Goal: Information Seeking & Learning: Find specific fact

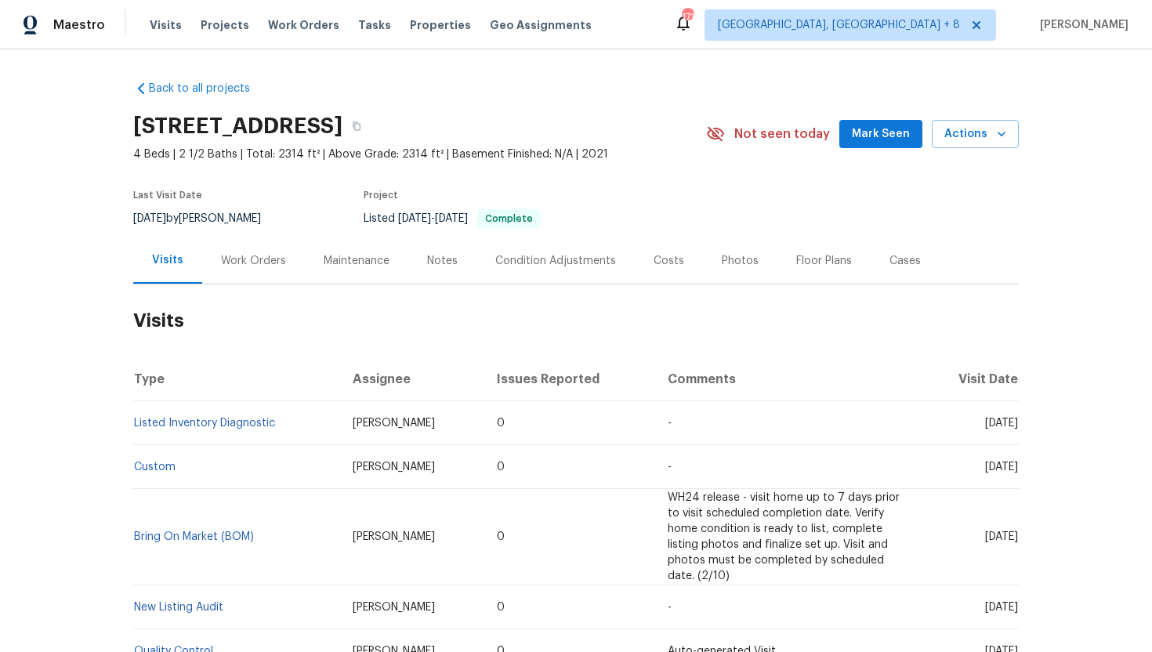
drag, startPoint x: 962, startPoint y: 423, endPoint x: 1012, endPoint y: 429, distance: 50.5
click at [1012, 429] on td "Thu, Jul 31 2025" at bounding box center [970, 423] width 98 height 44
click at [985, 426] on span "Thu, Jul 31 2025" at bounding box center [1001, 423] width 33 height 11
drag, startPoint x: 961, startPoint y: 424, endPoint x: 1016, endPoint y: 425, distance: 54.9
click at [1017, 425] on span "Thu, Jul 31 2025" at bounding box center [1001, 423] width 33 height 11
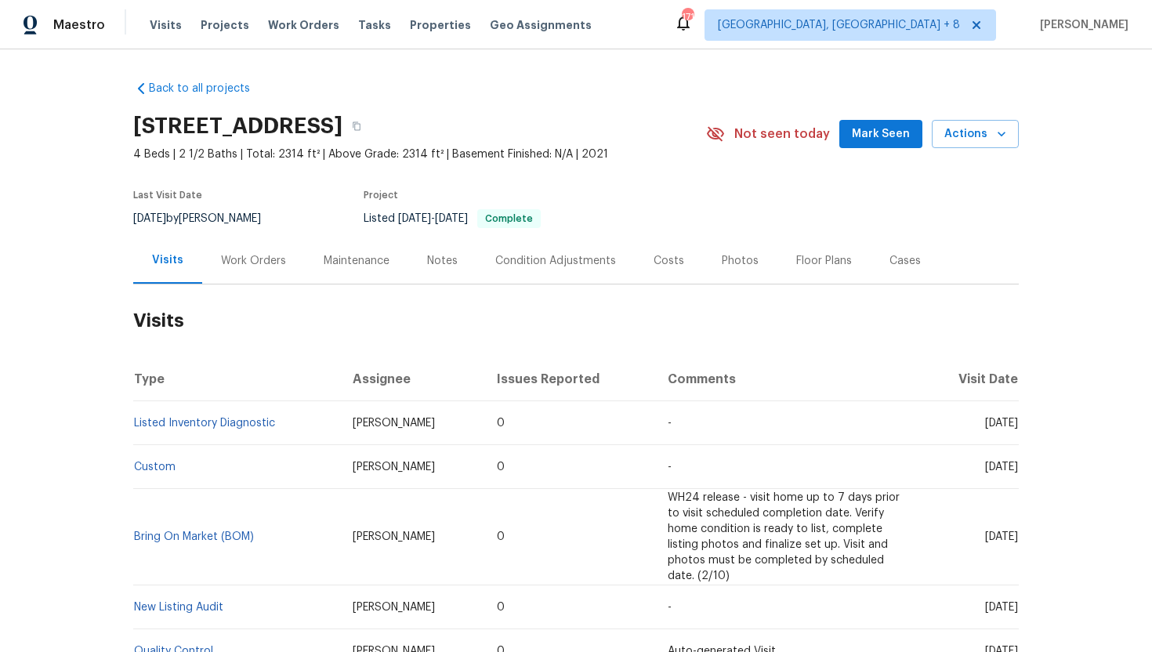
copy span "Jul 31 2025"
click at [256, 267] on div "Work Orders" at bounding box center [253, 261] width 65 height 16
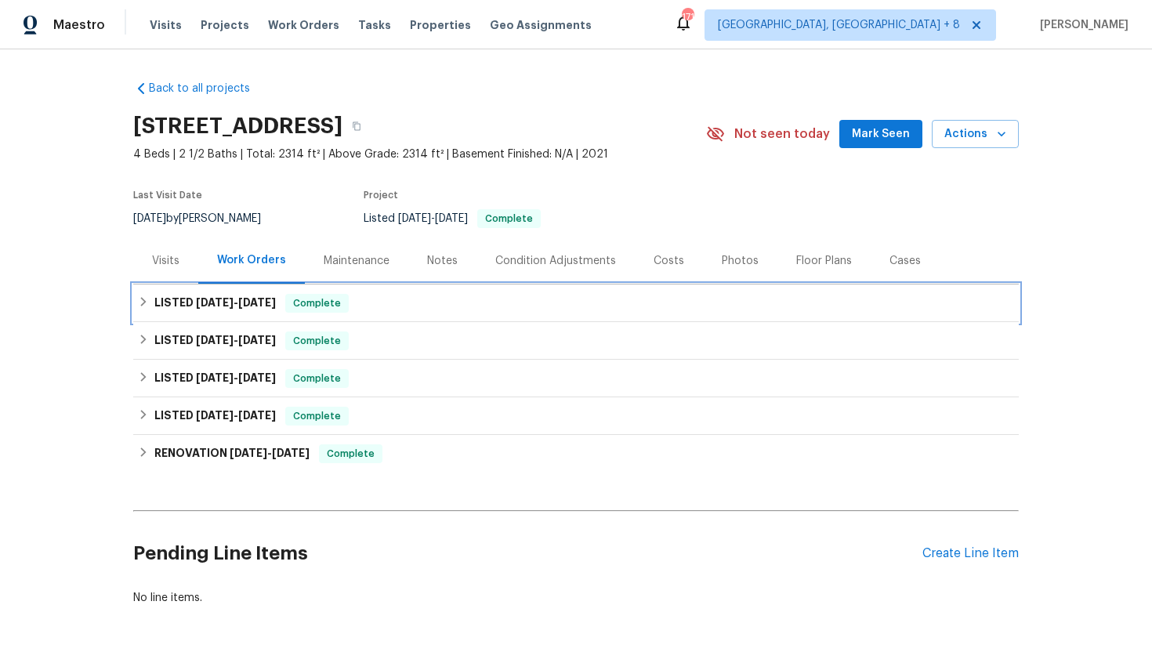
click at [261, 299] on span "8/18/25" at bounding box center [257, 302] width 38 height 11
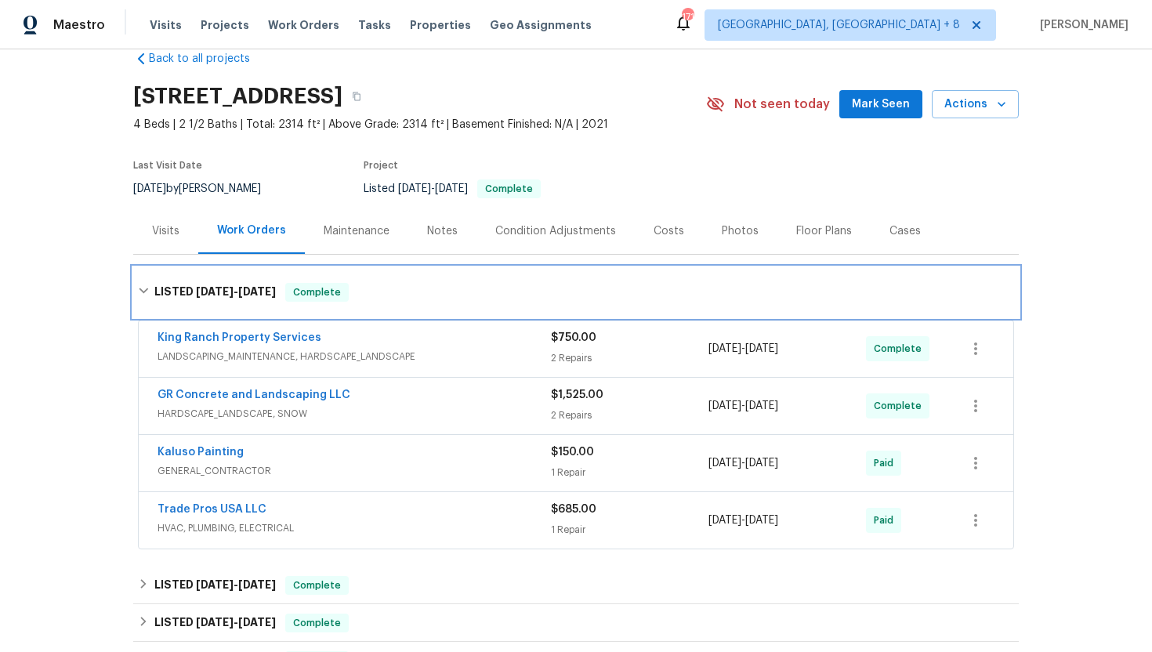
scroll to position [35, 0]
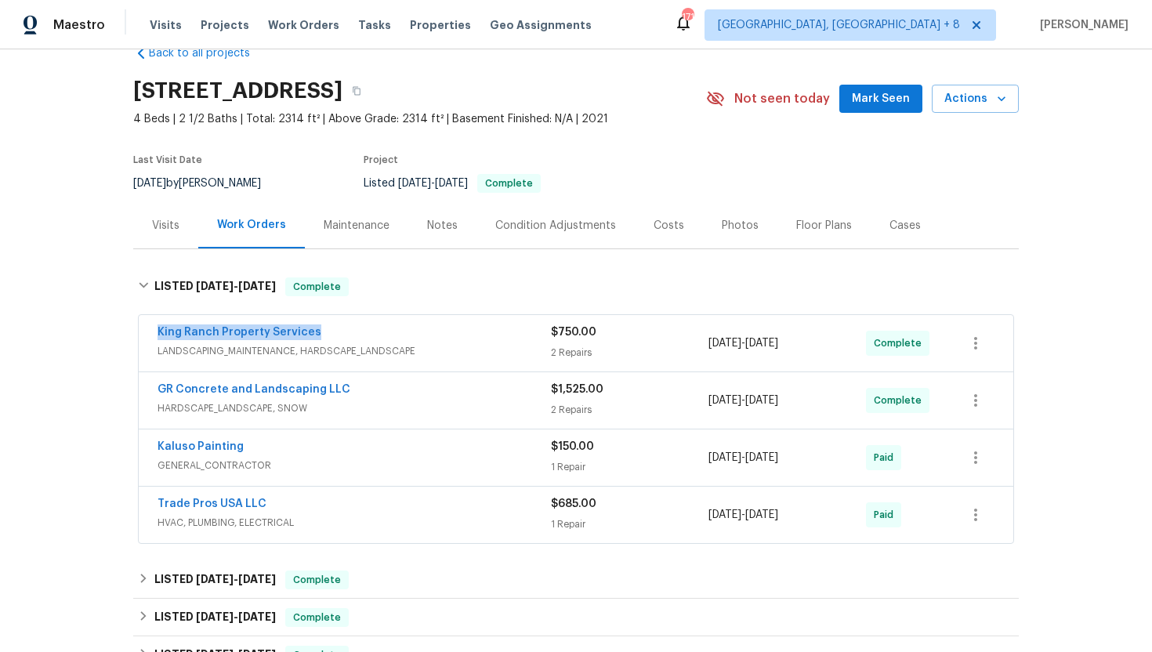
drag, startPoint x: 316, startPoint y: 334, endPoint x: 154, endPoint y: 328, distance: 162.3
click at [153, 328] on div "King Ranch Property Services LANDSCAPING_MAINTENANCE, HARDSCAPE_LANDSCAPE $750.…" at bounding box center [576, 343] width 875 height 56
copy link "King Ranch Property Services"
drag, startPoint x: 832, startPoint y: 349, endPoint x: 712, endPoint y: 347, distance: 119.1
click at [712, 347] on div "8/14/2025 - 8/17/2025" at bounding box center [788, 343] width 158 height 38
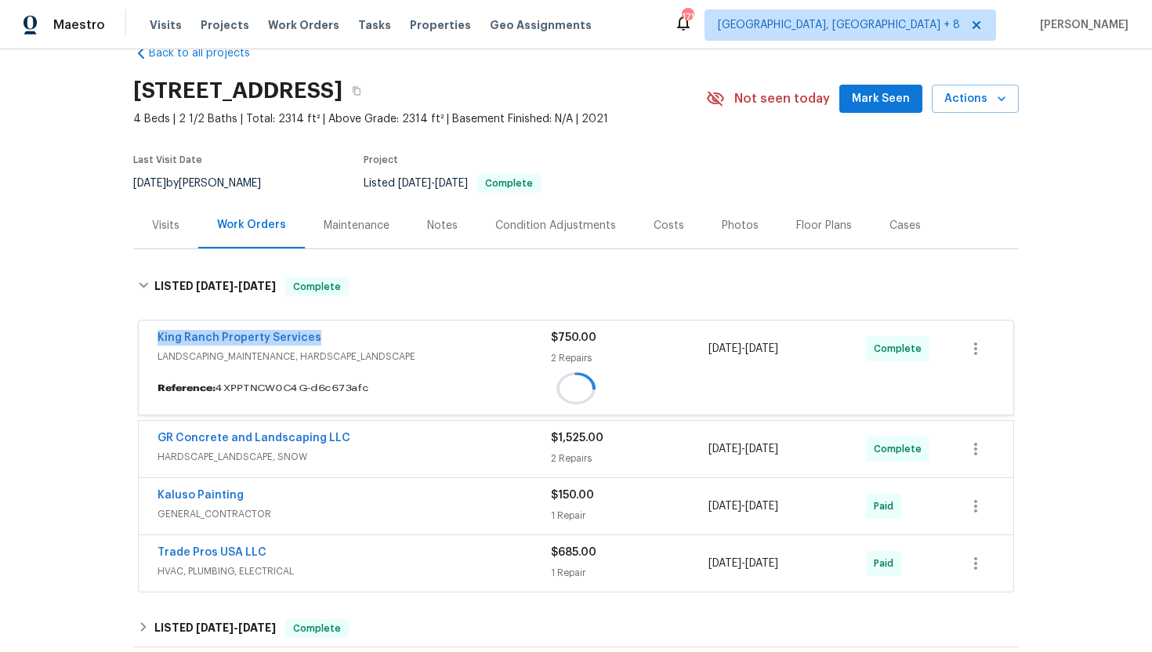
copy span "/14/2025 - 8/17/2025"
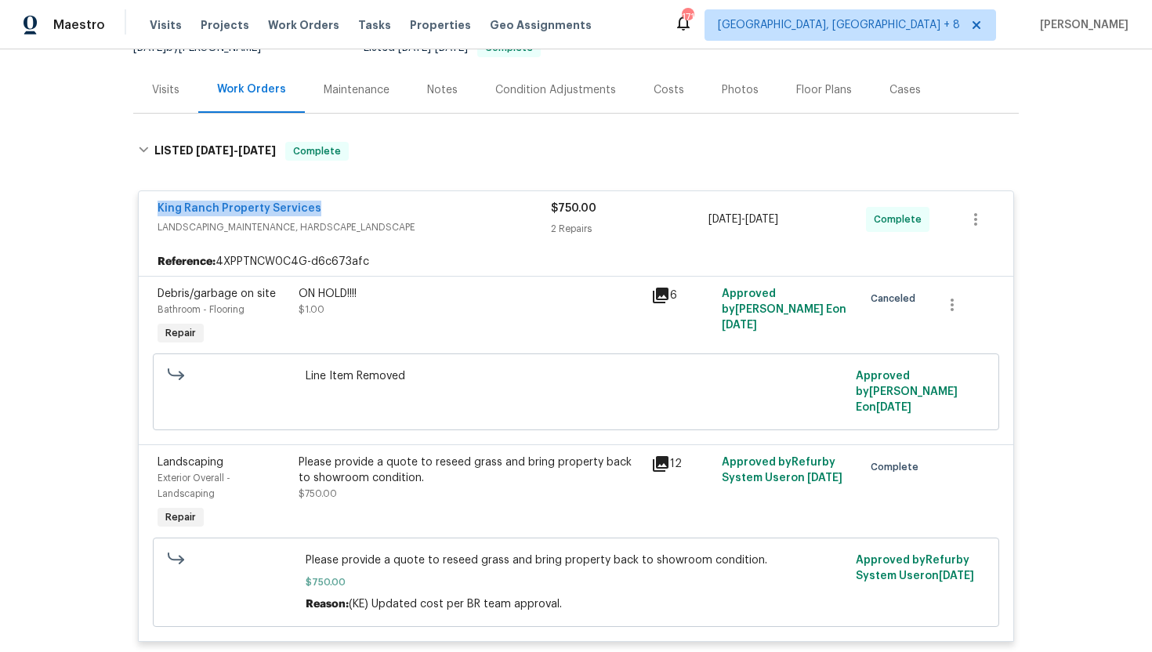
scroll to position [181, 0]
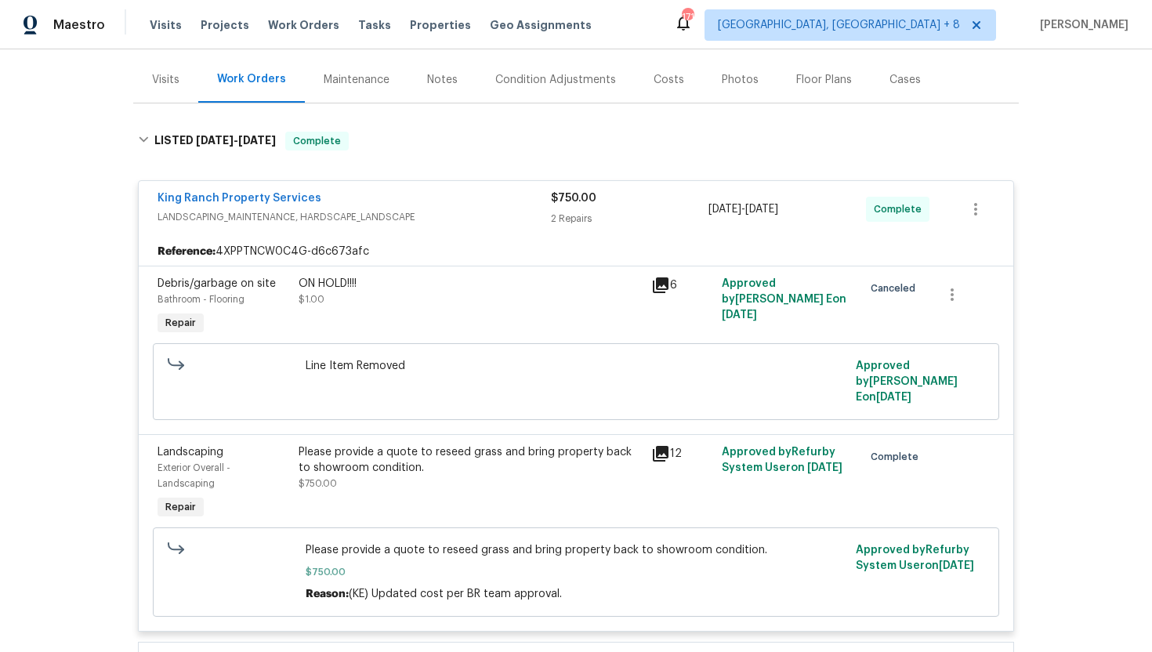
click at [169, 92] on div "Visits" at bounding box center [165, 79] width 65 height 46
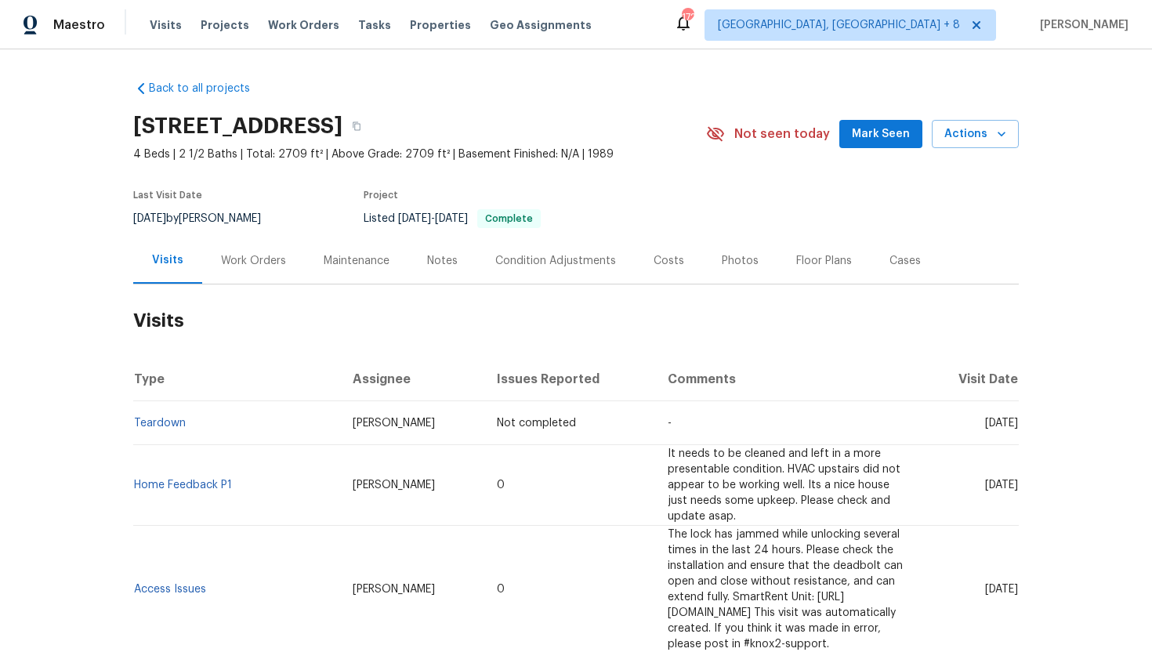
click at [247, 270] on div "Work Orders" at bounding box center [253, 260] width 103 height 46
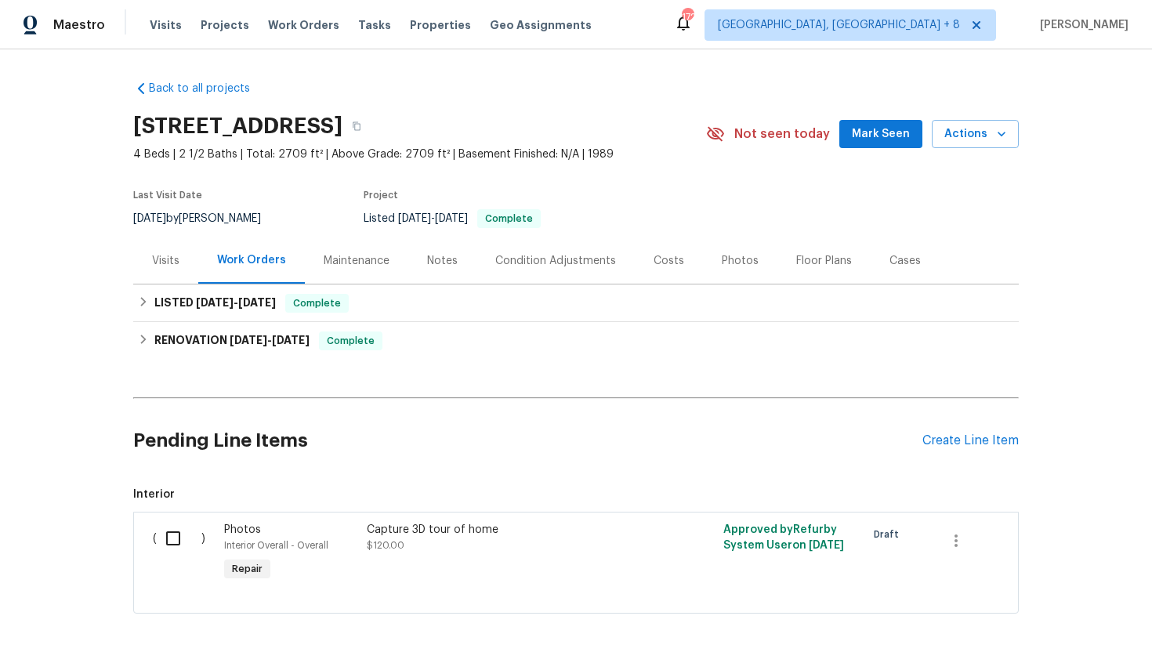
click at [168, 260] on div "Visits" at bounding box center [165, 261] width 27 height 16
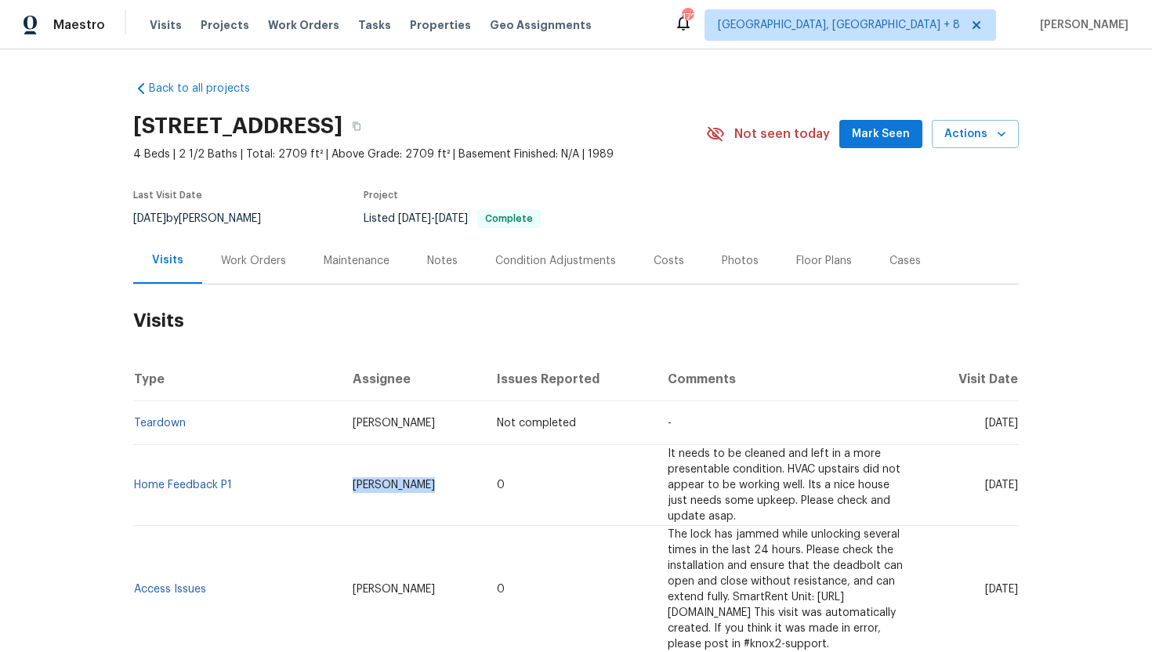
drag, startPoint x: 392, startPoint y: 469, endPoint x: 310, endPoint y: 468, distance: 81.5
click at [340, 468] on td "Matt Davidson" at bounding box center [412, 485] width 144 height 81
copy span "Matt Davidson"
click at [985, 480] on span "Fri, Aug 15 2025" at bounding box center [1001, 485] width 33 height 11
drag, startPoint x: 955, startPoint y: 471, endPoint x: 1016, endPoint y: 475, distance: 61.3
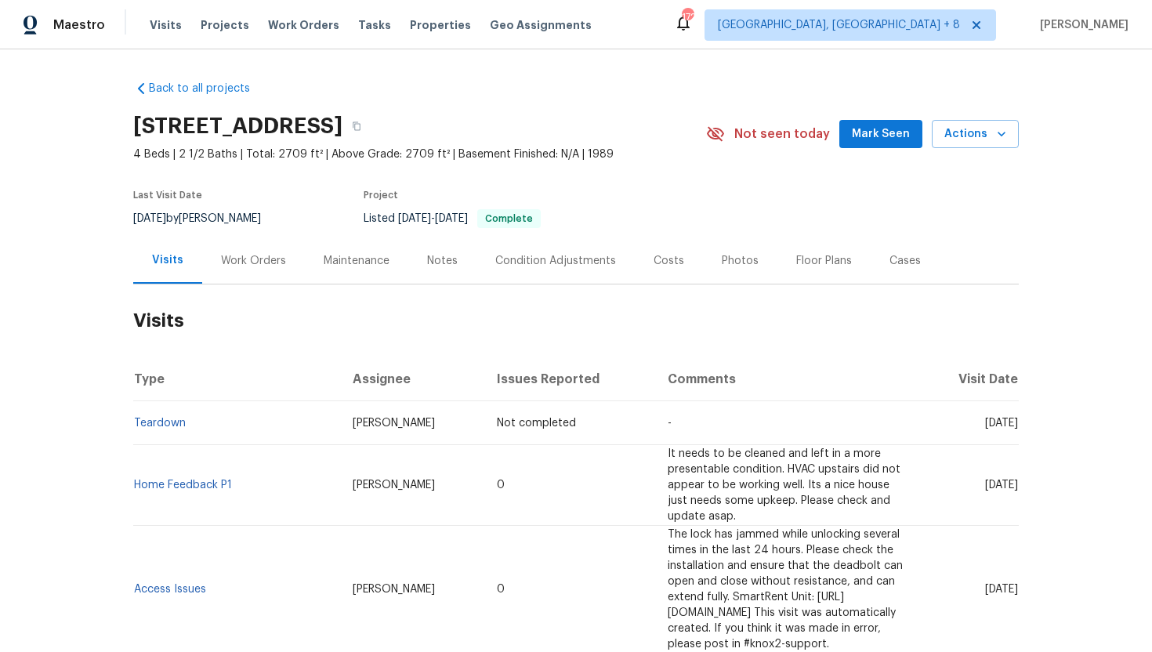
click at [1016, 480] on span "Fri, Aug 15 2025" at bounding box center [1001, 485] width 33 height 11
copy span "Aug 15 2025"
click at [255, 256] on div "Work Orders" at bounding box center [253, 261] width 65 height 16
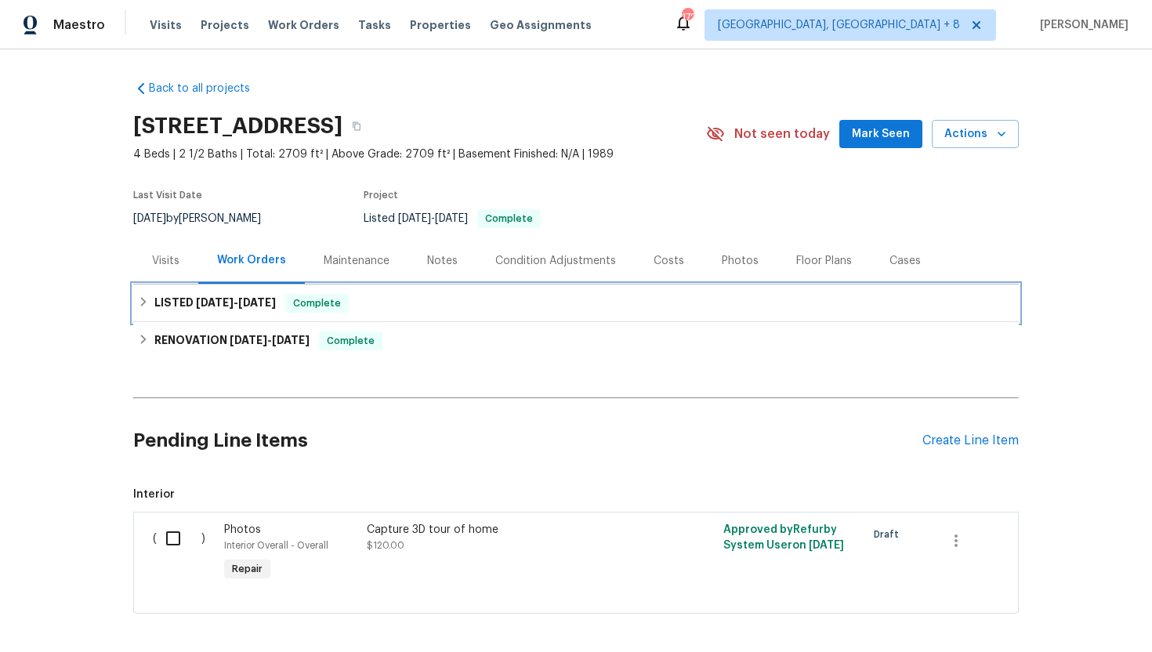
click at [273, 306] on span "7/7/25" at bounding box center [257, 302] width 38 height 11
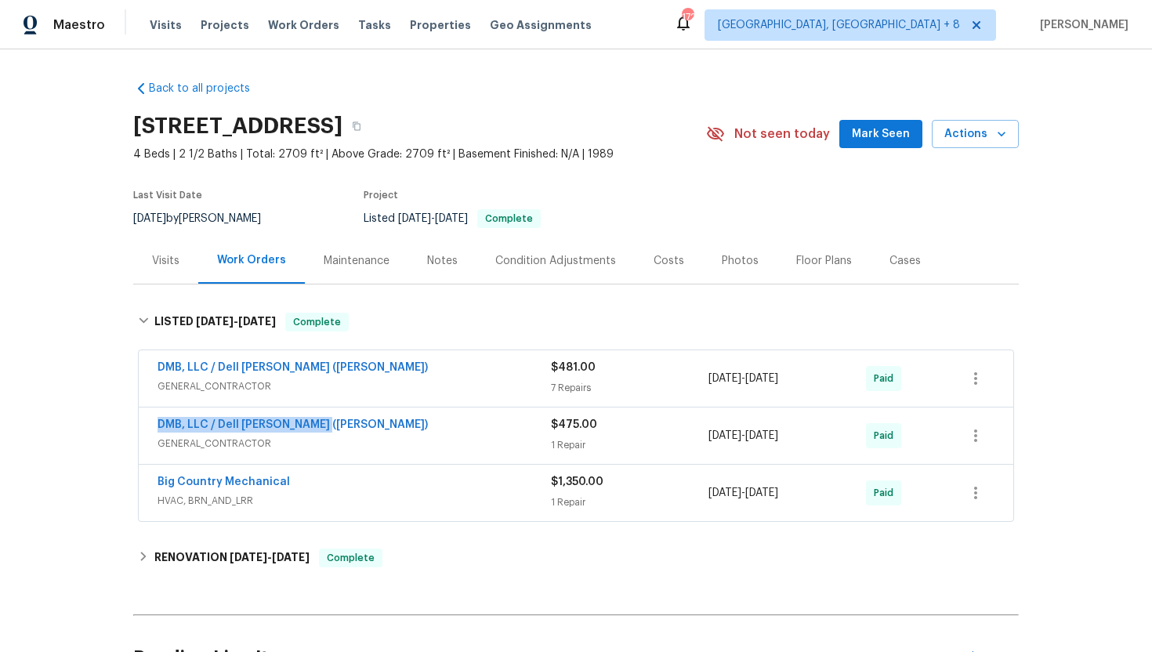
drag, startPoint x: 335, startPoint y: 431, endPoint x: 139, endPoint y: 424, distance: 196.9
click at [139, 424] on div "DMB, LLC / Dell Bryson (Heise) GENERAL_CONTRACTOR $475.00 1 Repair 7/3/2025 - 7…" at bounding box center [576, 436] width 875 height 56
copy link "DMB, LLC / Dell Bryson (Heise)"
drag, startPoint x: 815, startPoint y: 443, endPoint x: 704, endPoint y: 442, distance: 111.3
click at [704, 442] on div "DMB, LLC / Dell Bryson (Heise) GENERAL_CONTRACTOR $475.00 1 Repair 7/3/2025 - 7…" at bounding box center [557, 436] width 799 height 38
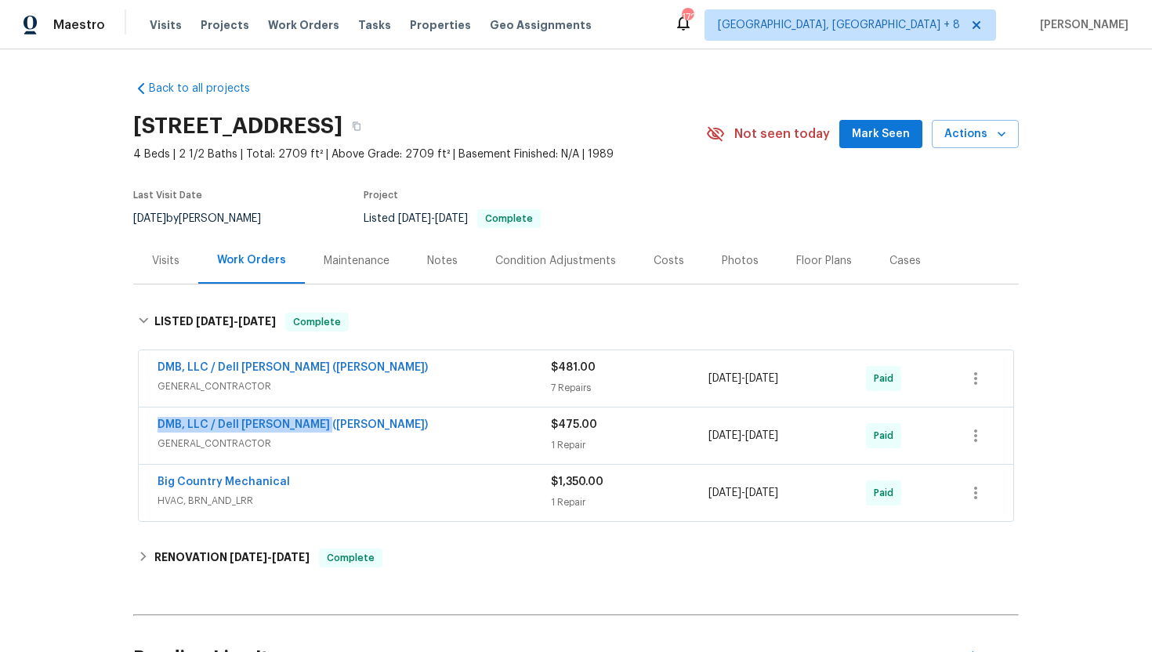
copy div "7/3/2025 - 7/7/2025"
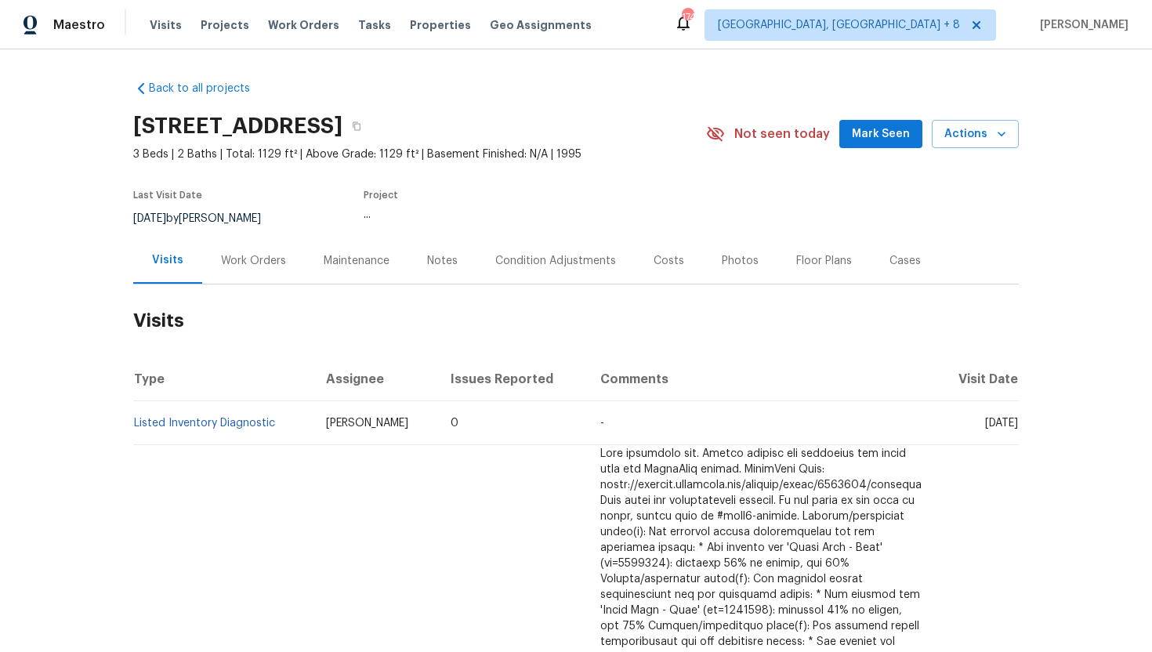
click at [254, 266] on div "Work Orders" at bounding box center [253, 261] width 65 height 16
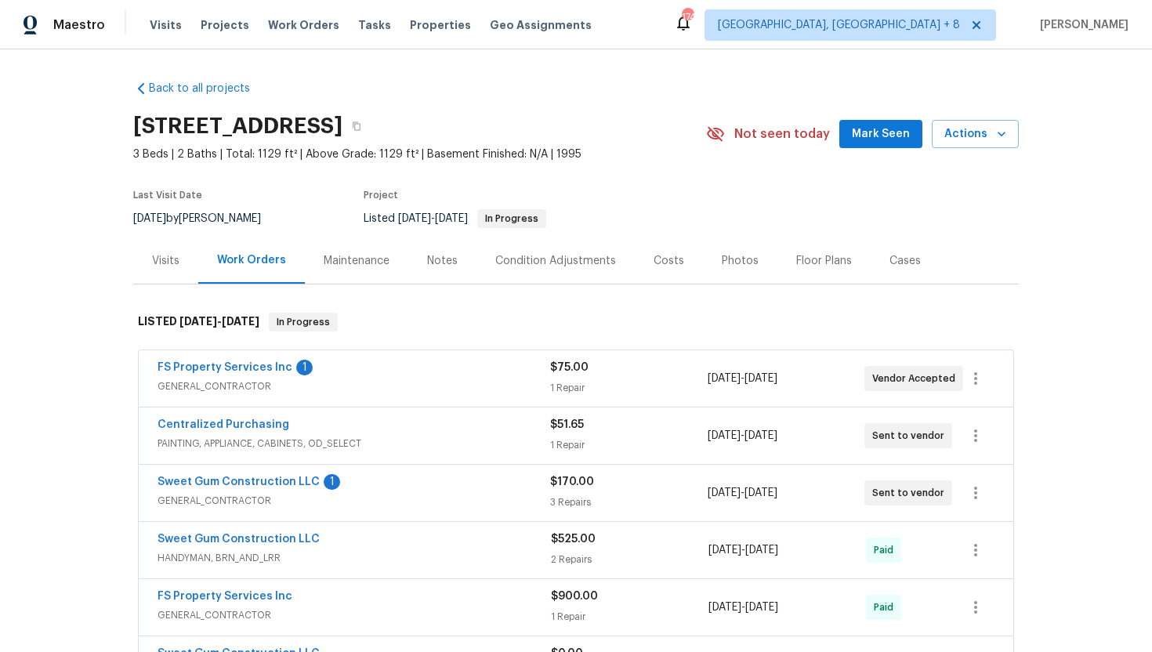
scroll to position [165, 0]
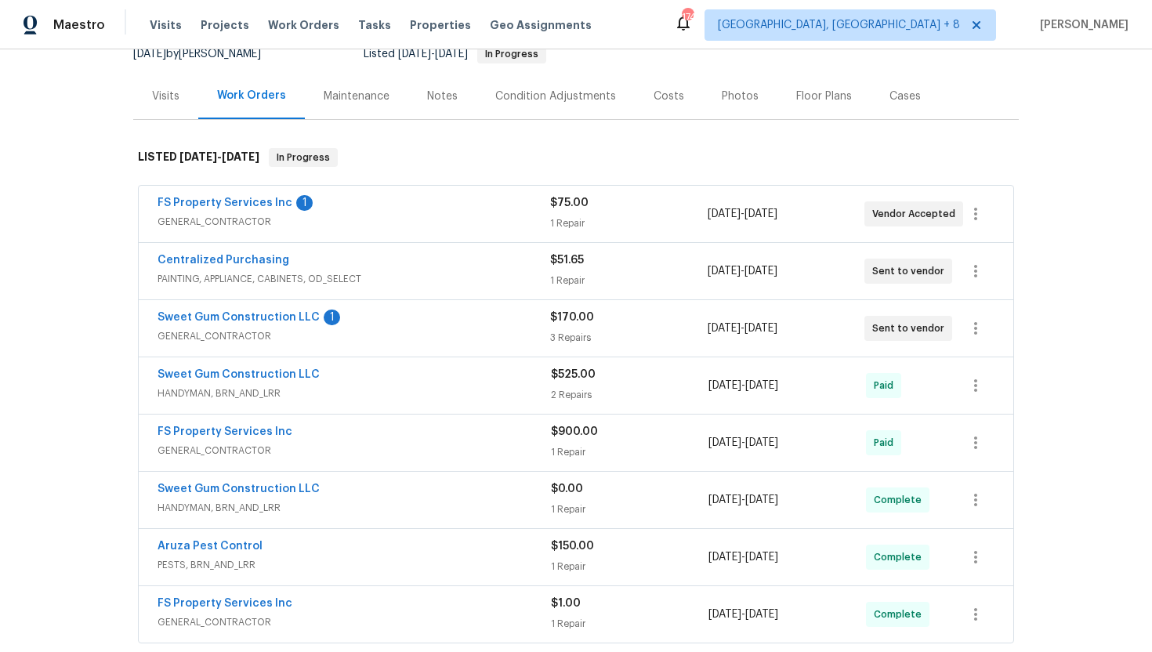
click at [372, 235] on div "FS Property Services Inc 1 GENERAL_CONTRACTOR $75.00 1 Repair [DATE] - [DATE] V…" at bounding box center [576, 214] width 875 height 56
click at [375, 228] on span "GENERAL_CONTRACTOR" at bounding box center [354, 222] width 393 height 16
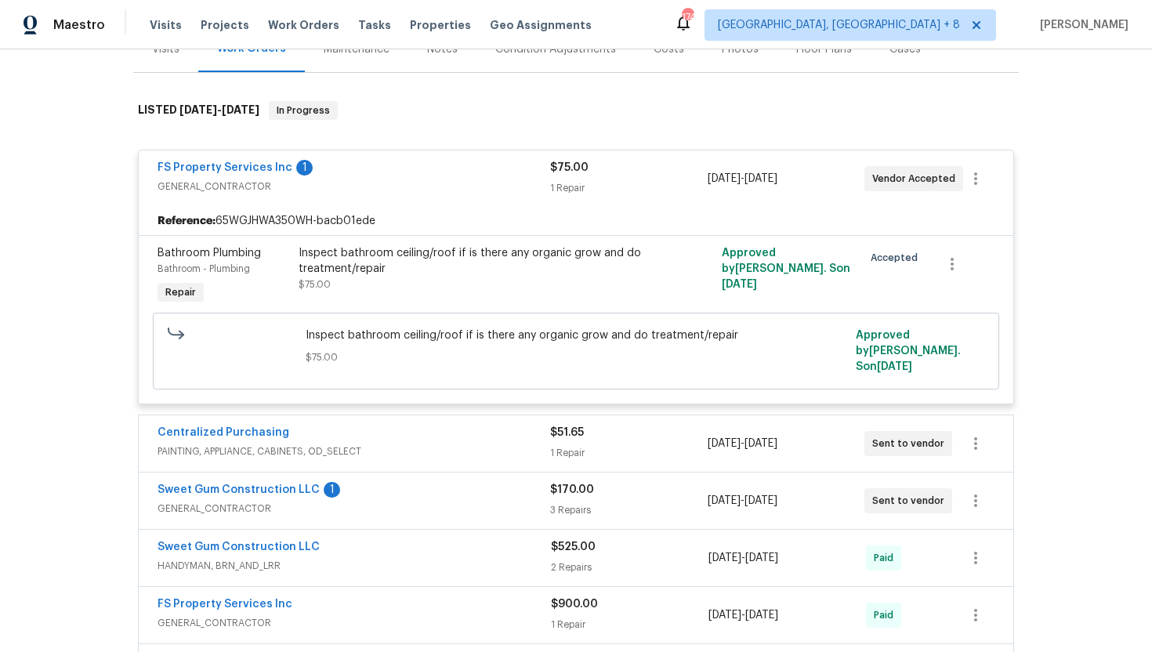
scroll to position [218, 0]
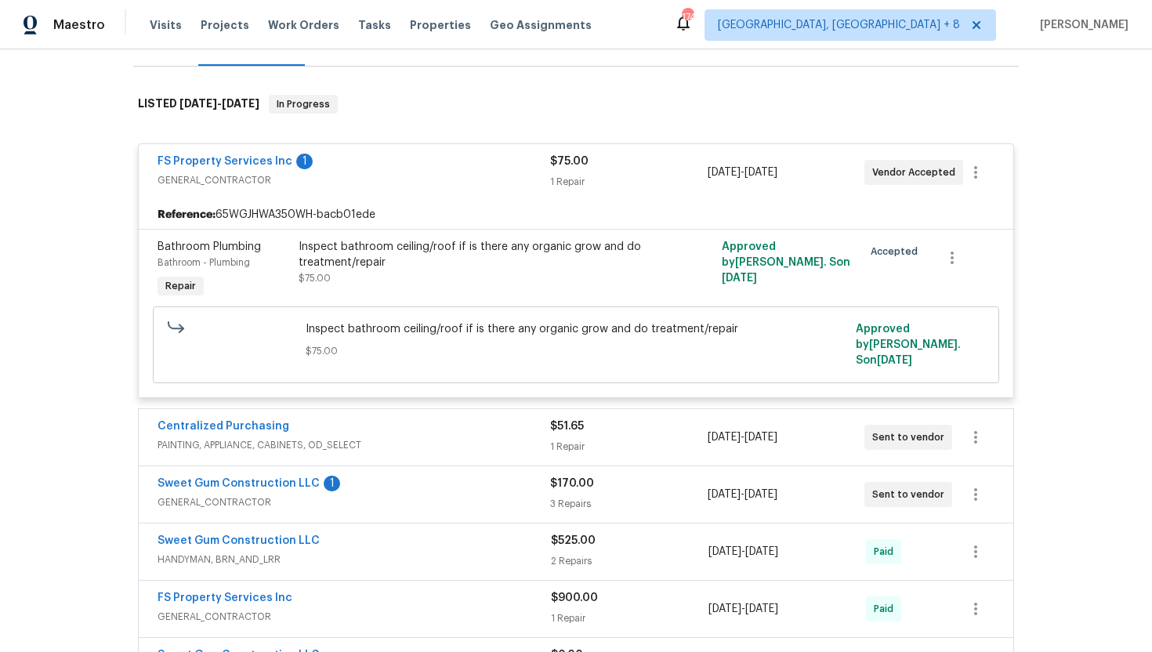
click at [463, 448] on div "Centralized Purchasing PAINTING, APPLIANCE, CABINETS, OD_SELECT $51.65 1 Repair…" at bounding box center [576, 437] width 875 height 56
click at [469, 437] on span "PAINTING, APPLIANCE, CABINETS, OD_SELECT" at bounding box center [354, 445] width 393 height 16
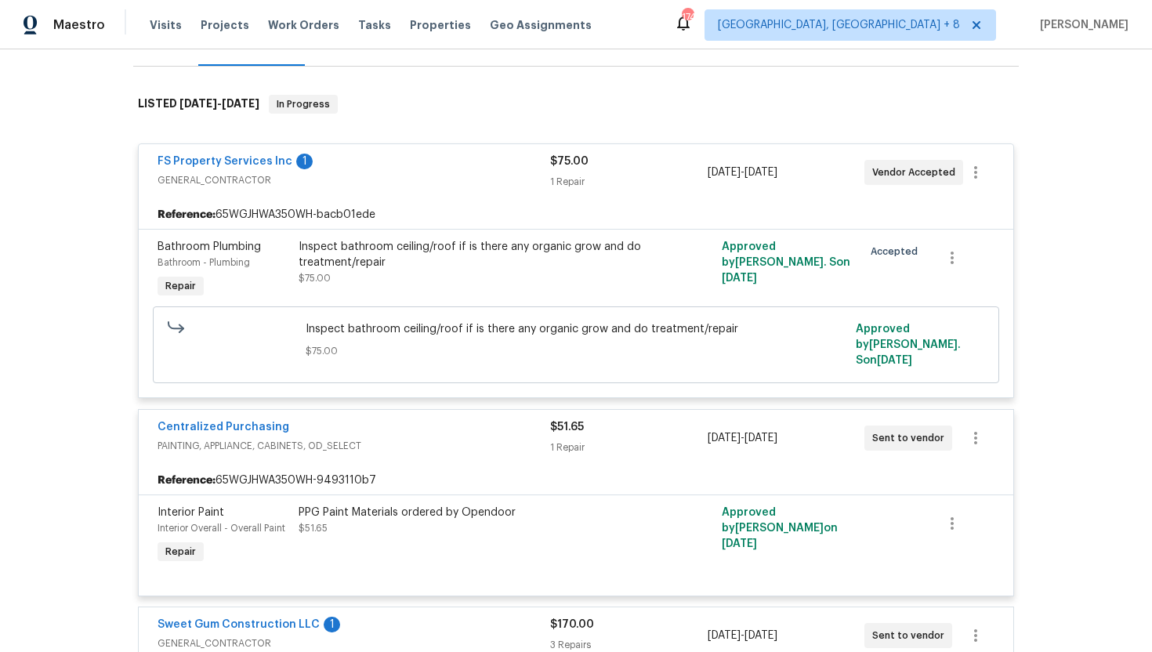
scroll to position [506, 0]
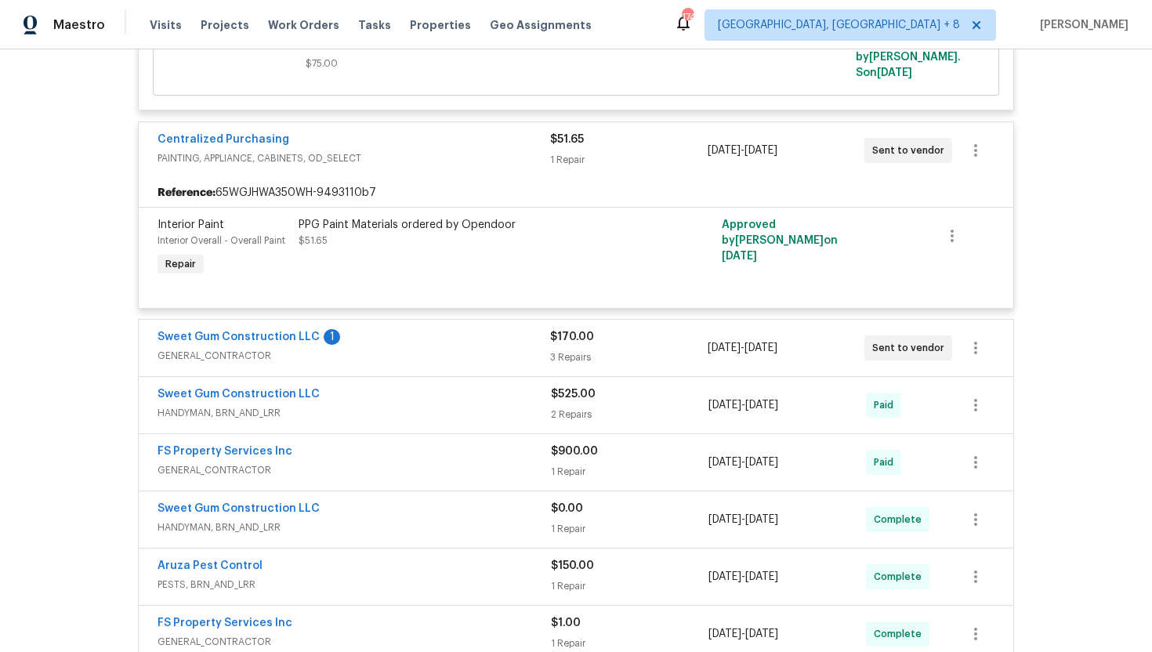
click at [474, 348] on span "GENERAL_CONTRACTOR" at bounding box center [354, 356] width 393 height 16
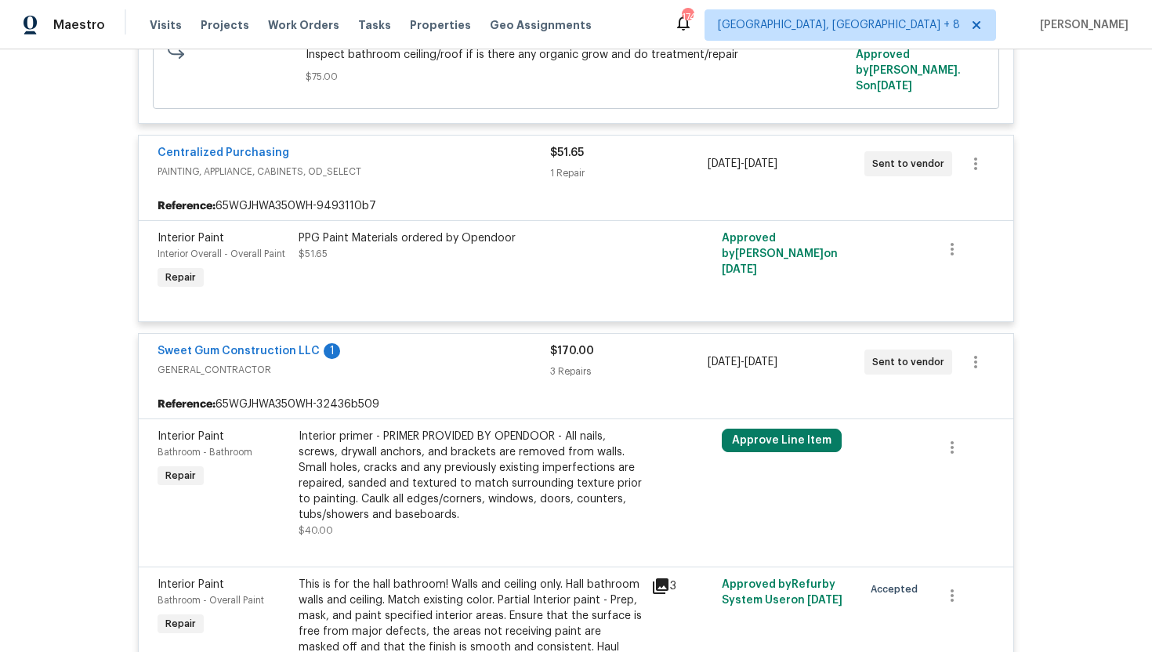
scroll to position [183, 0]
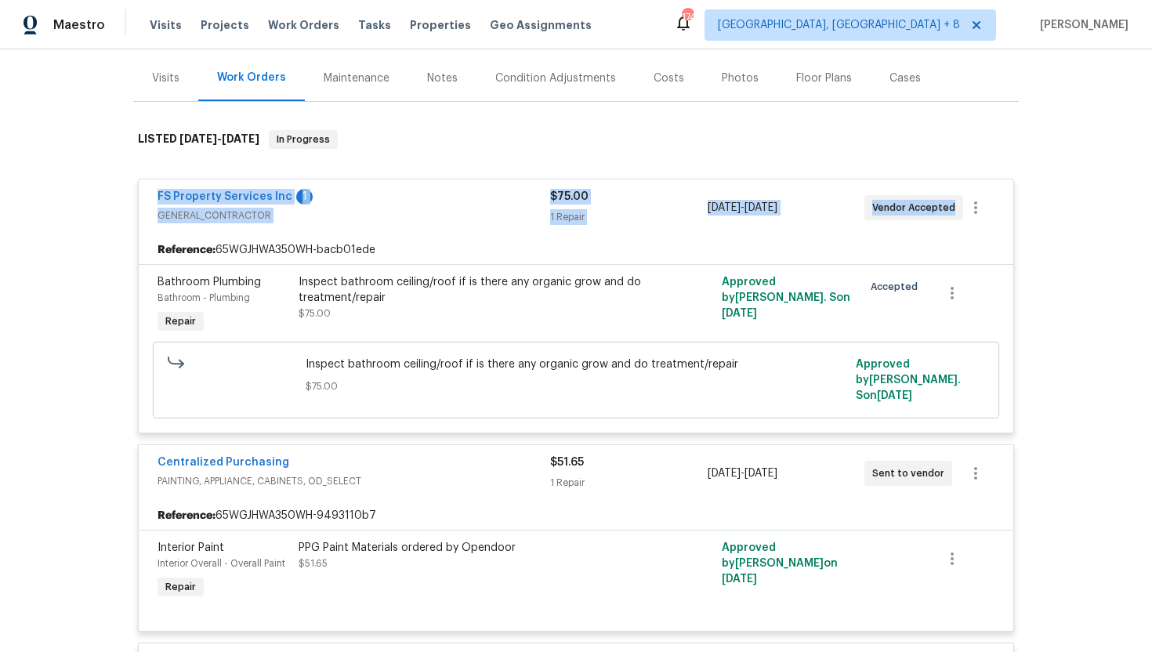
drag, startPoint x: 952, startPoint y: 210, endPoint x: 129, endPoint y: 194, distance: 823.9
click at [129, 194] on div "Back to all projects [STREET_ADDRESS] 3 Beds | 2 Baths | Total: 1129 ft² | Abov…" at bounding box center [576, 350] width 1152 height 603
copy div "FS Property Services Inc 1 GENERAL_CONTRACTOR $75.00 1 Repair [DATE] - [DATE] V…"
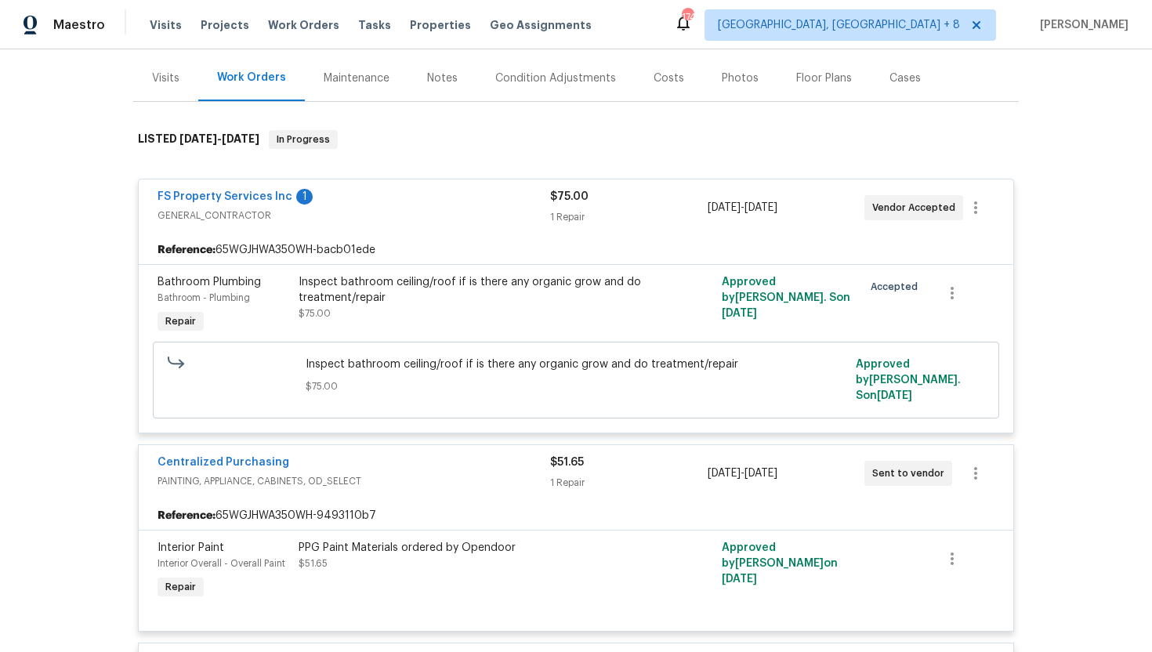
click at [169, 78] on div "Visits" at bounding box center [165, 79] width 27 height 16
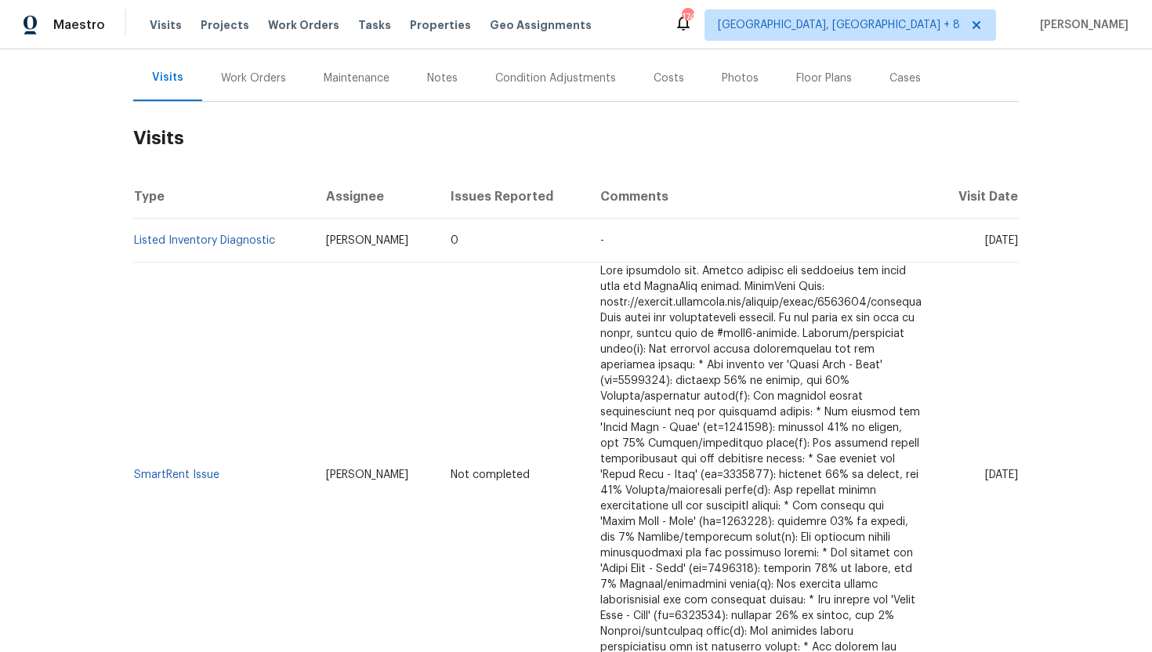
drag, startPoint x: 958, startPoint y: 254, endPoint x: 1016, endPoint y: 257, distance: 58.1
click at [1017, 246] on span "[DATE]" at bounding box center [1001, 240] width 33 height 11
drag, startPoint x: 956, startPoint y: 254, endPoint x: 1017, endPoint y: 256, distance: 61.2
click at [1017, 246] on span "[DATE]" at bounding box center [1001, 240] width 33 height 11
copy span "[DATE]"
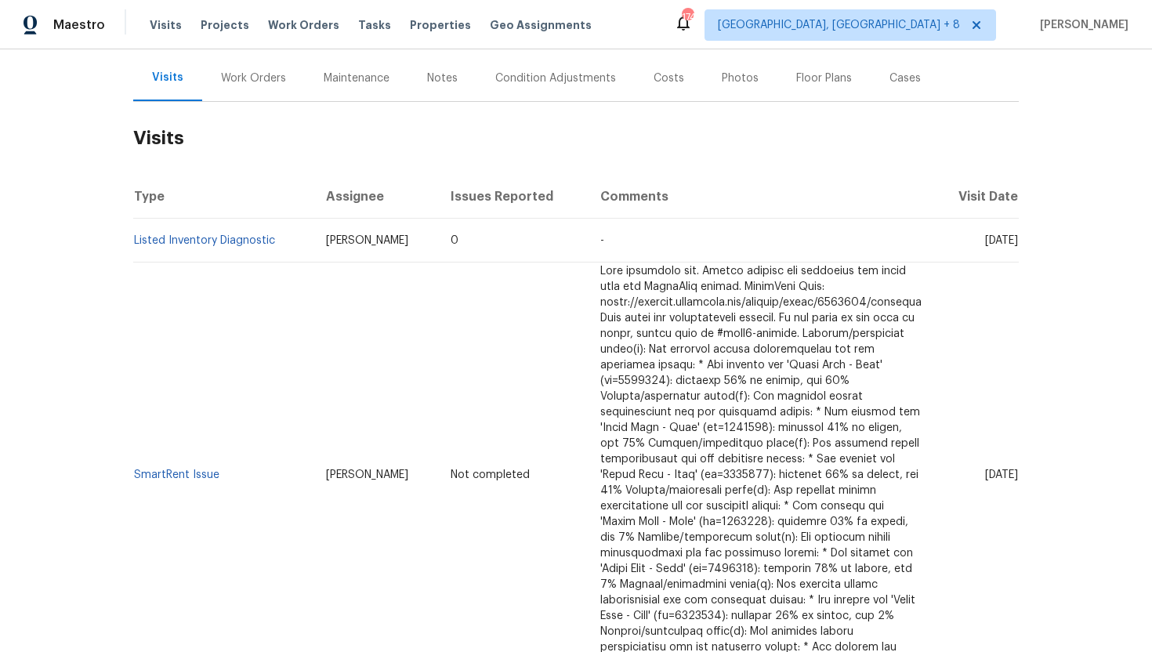
click at [247, 96] on div "Work Orders" at bounding box center [253, 78] width 103 height 46
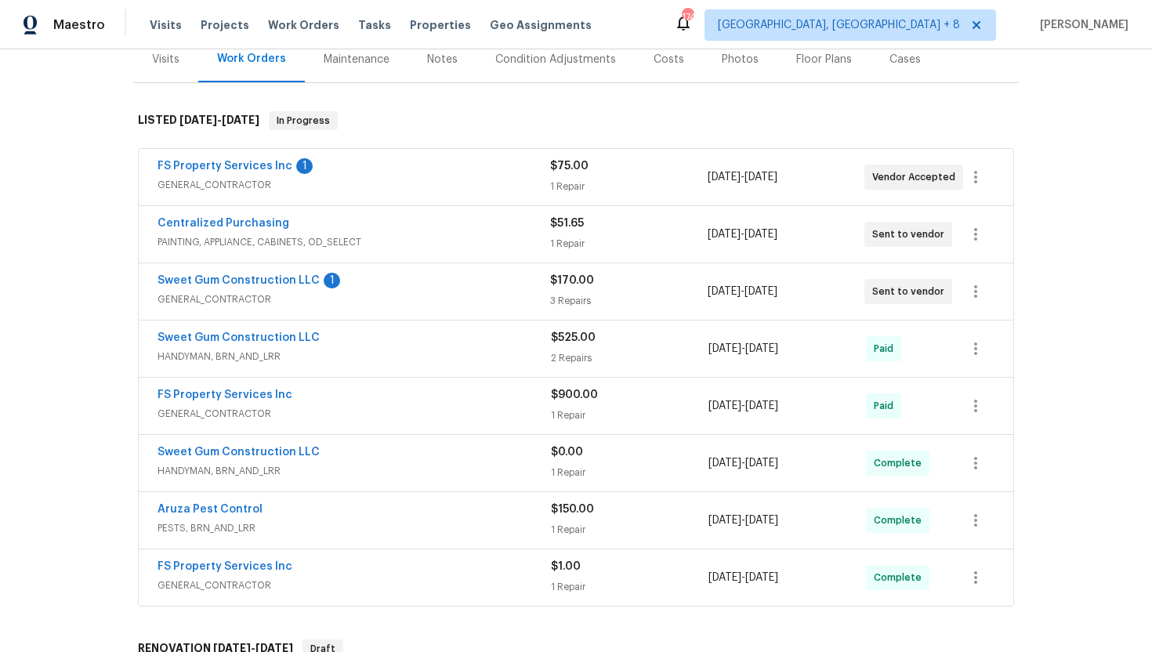
scroll to position [227, 0]
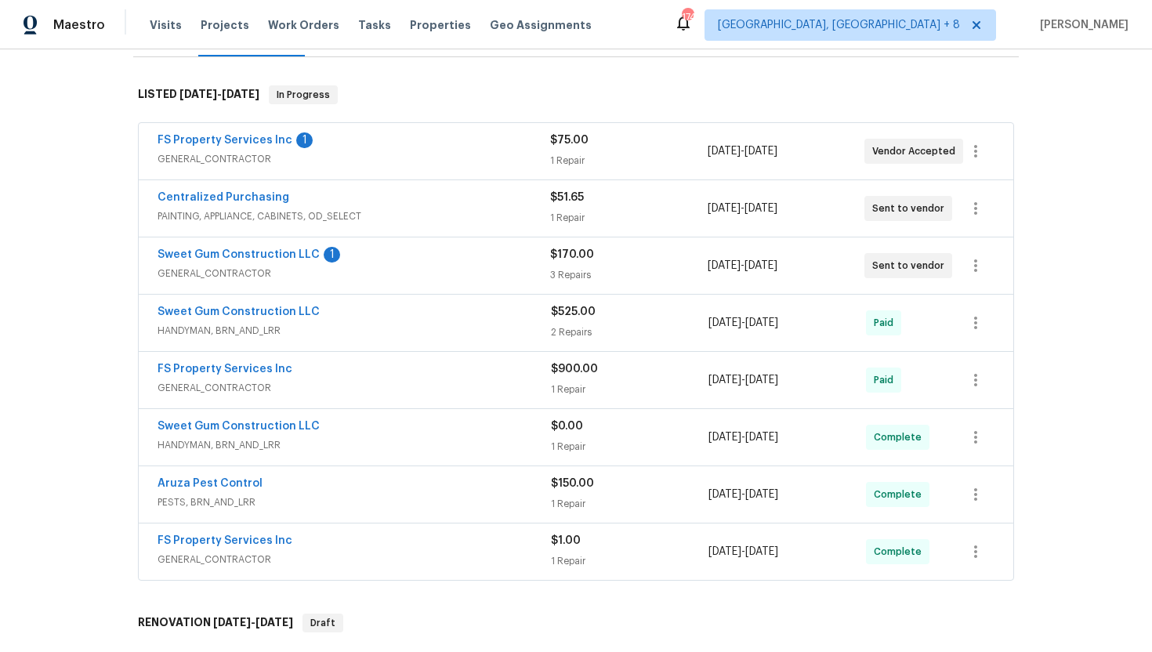
click at [353, 448] on span "HANDYMAN, BRN_AND_LRR" at bounding box center [354, 445] width 393 height 16
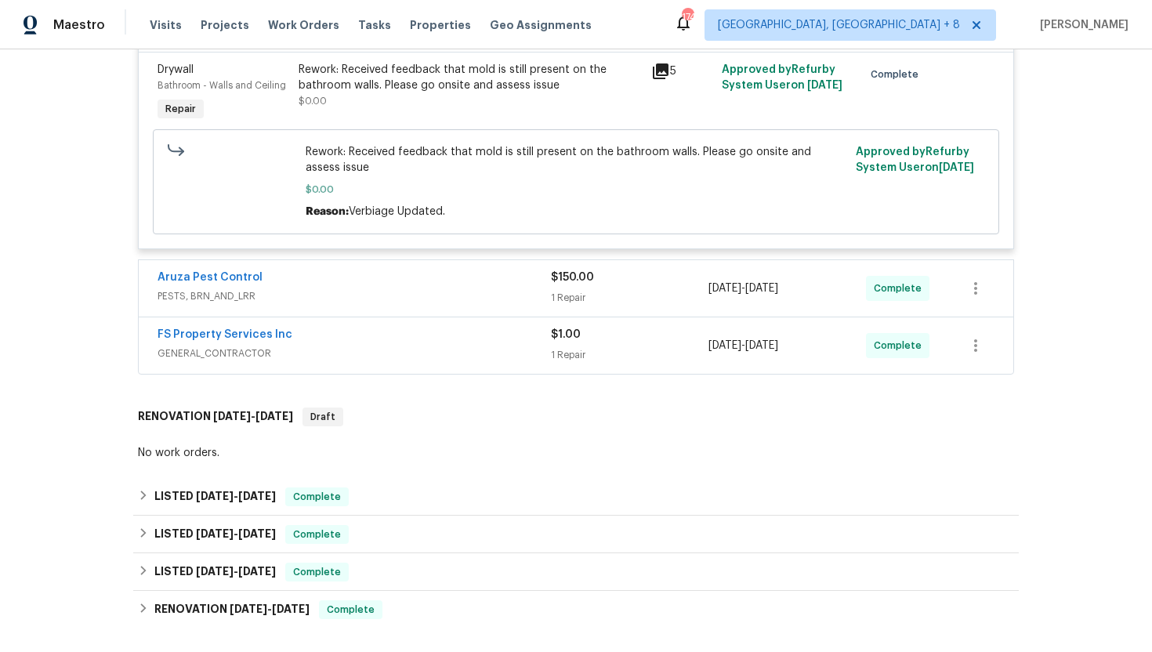
scroll to position [752, 0]
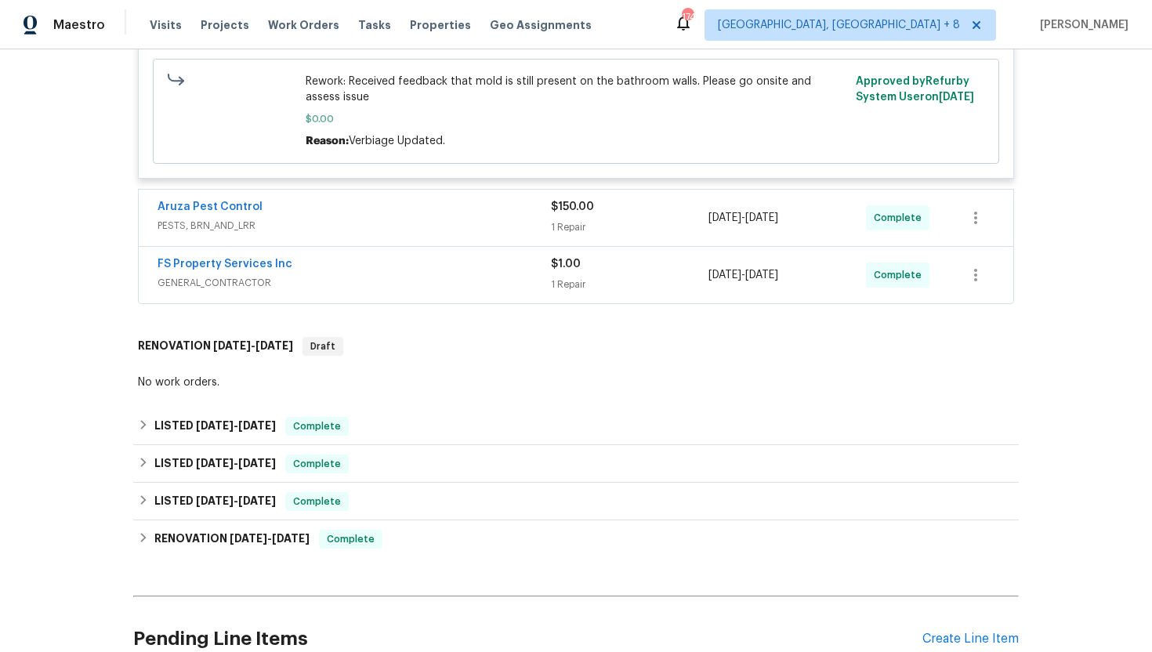
click at [346, 275] on span "GENERAL_CONTRACTOR" at bounding box center [354, 283] width 393 height 16
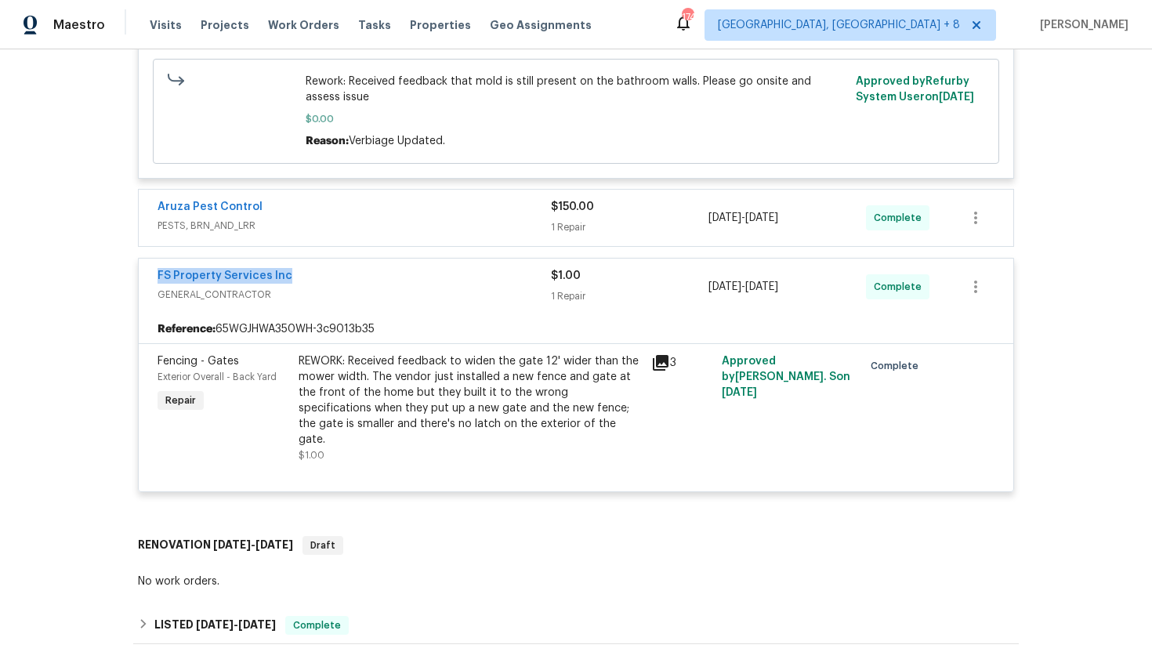
drag, startPoint x: 304, startPoint y: 277, endPoint x: 137, endPoint y: 276, distance: 167.0
click at [136, 276] on div "FS Property Services Inc 1 GENERAL_CONTRACTOR $75.00 1 Repair [DATE] - [DATE] V…" at bounding box center [576, 52] width 886 height 912
copy link "FS Property Services Inc"
drag, startPoint x: 829, startPoint y: 292, endPoint x: 685, endPoint y: 288, distance: 144.3
click at [685, 288] on div "FS Property Services Inc GENERAL_CONTRACTOR $1.00 1 Repair [DATE] - [DATE] Comp…" at bounding box center [557, 287] width 799 height 38
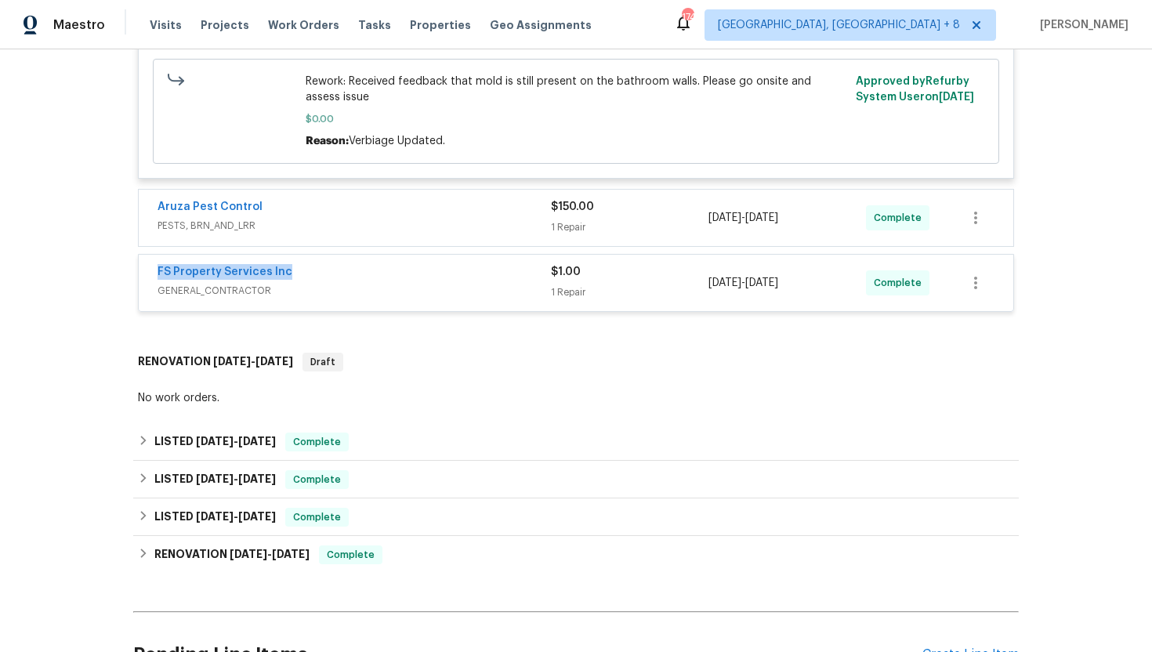
copy div "1 Repair [DATE] - [DATE]"
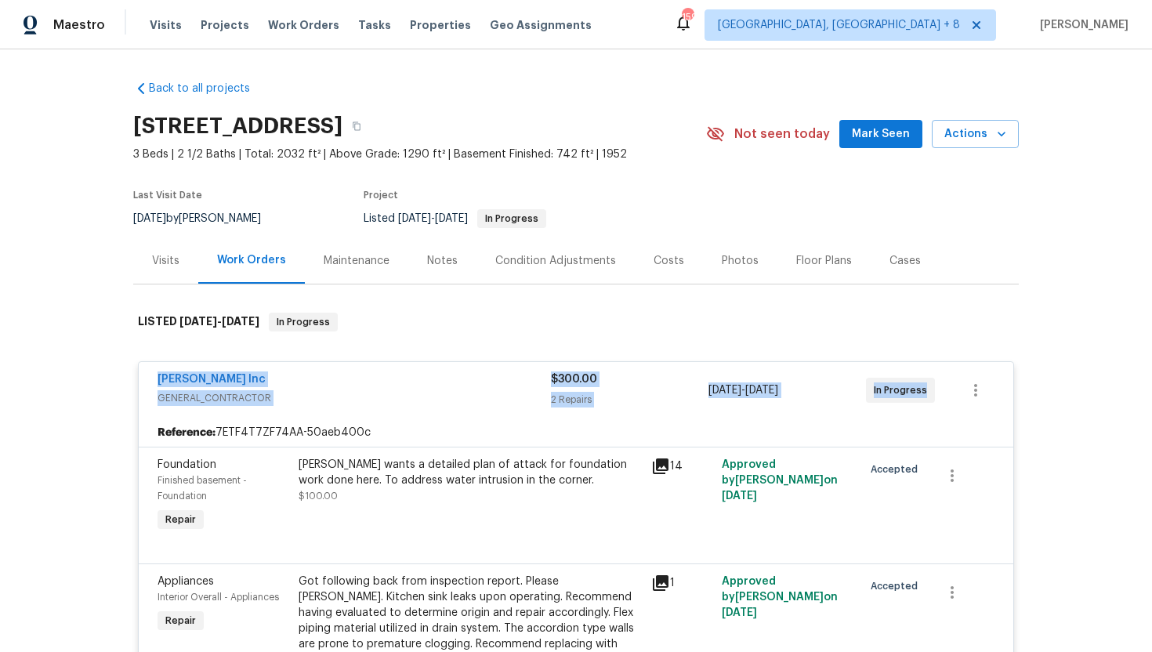
drag, startPoint x: 912, startPoint y: 390, endPoint x: 150, endPoint y: 381, distance: 761.9
click at [150, 380] on div "[PERSON_NAME] Inc GENERAL_CONTRACTOR $300.00 2 Repairs [DATE] - [DATE] In Progr…" at bounding box center [576, 390] width 875 height 56
copy div "[PERSON_NAME] Inc GENERAL_CONTRACTOR $300.00 2 Repairs [DATE] - [DATE] In Progr…"
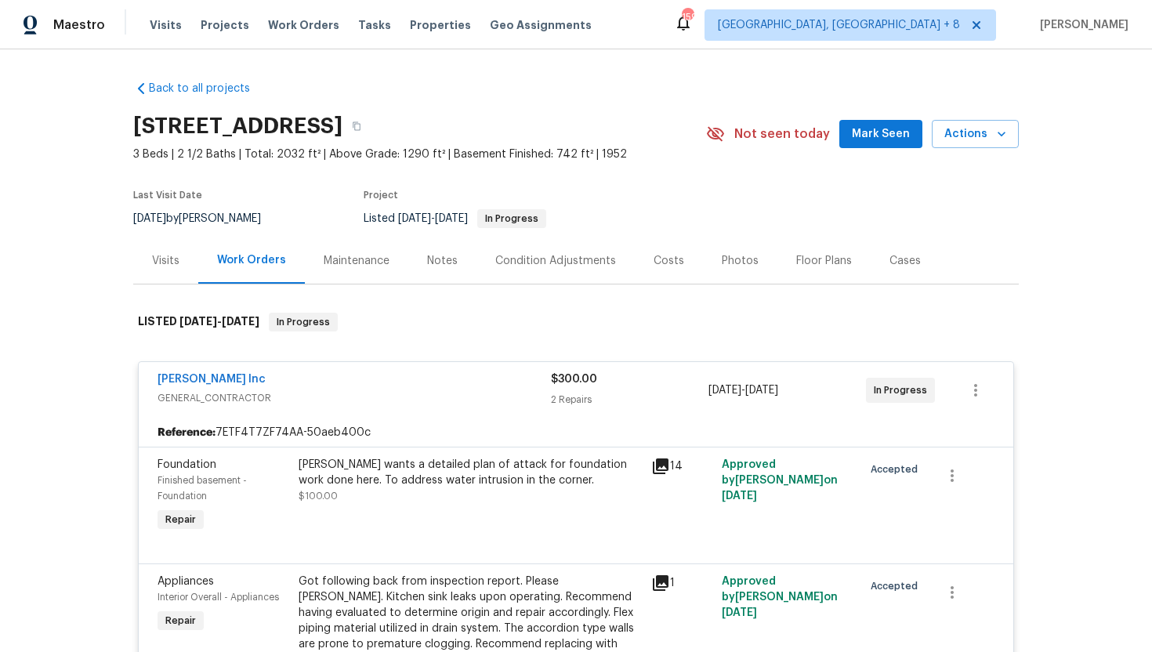
click at [169, 264] on div "Visits" at bounding box center [165, 261] width 27 height 16
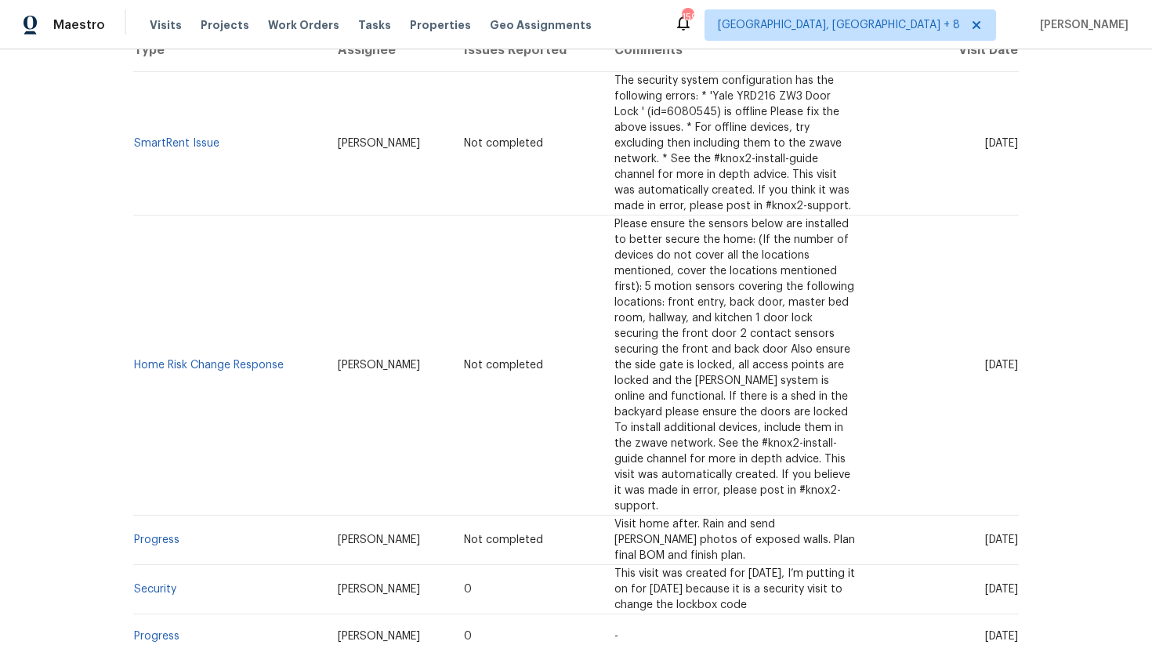
scroll to position [277, 0]
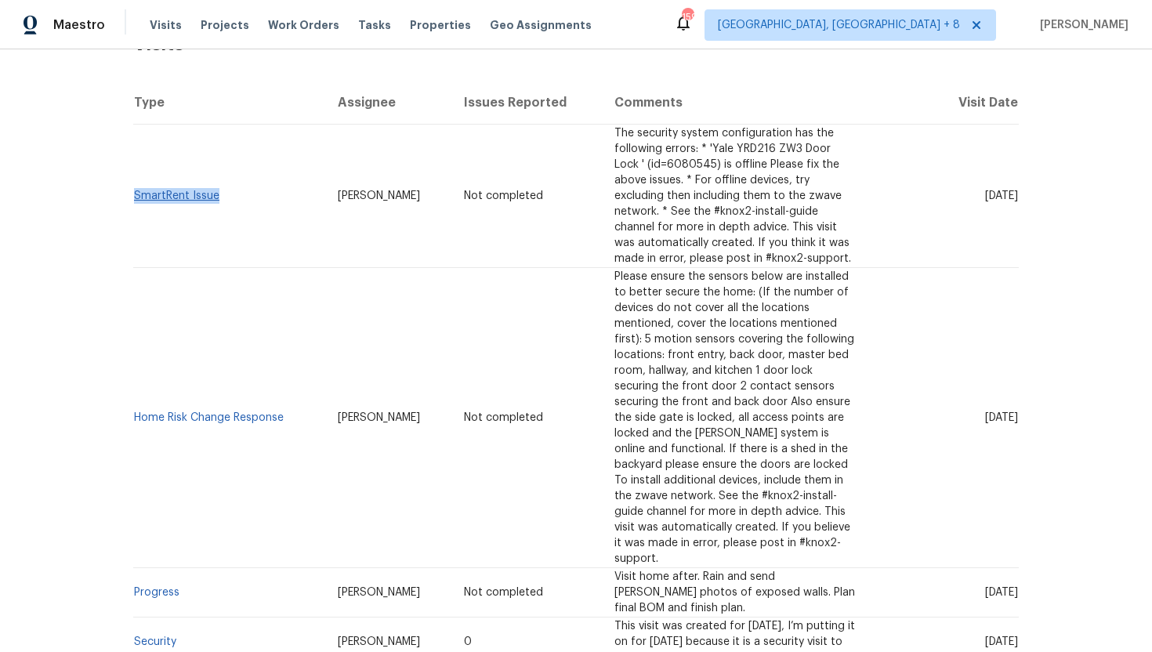
drag, startPoint x: 219, startPoint y: 183, endPoint x: 135, endPoint y: 184, distance: 84.7
click at [135, 184] on td "SmartRent Issue" at bounding box center [229, 196] width 192 height 143
copy link "SmartRent Issue"
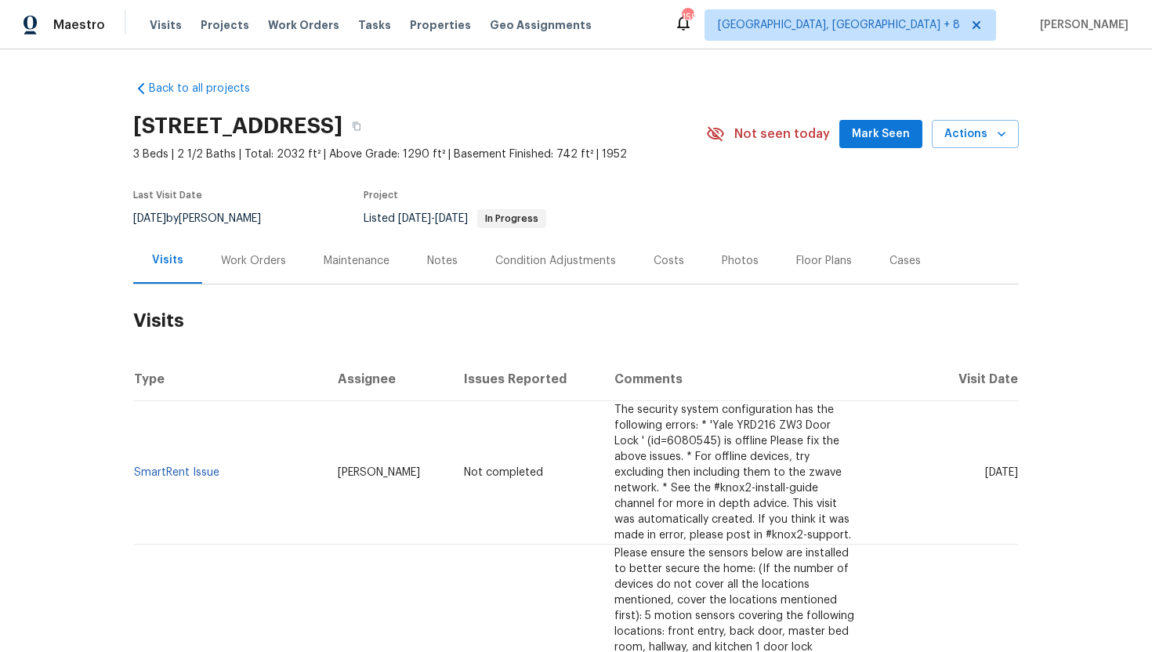
click at [359, 336] on h2 "Visits" at bounding box center [576, 321] width 886 height 73
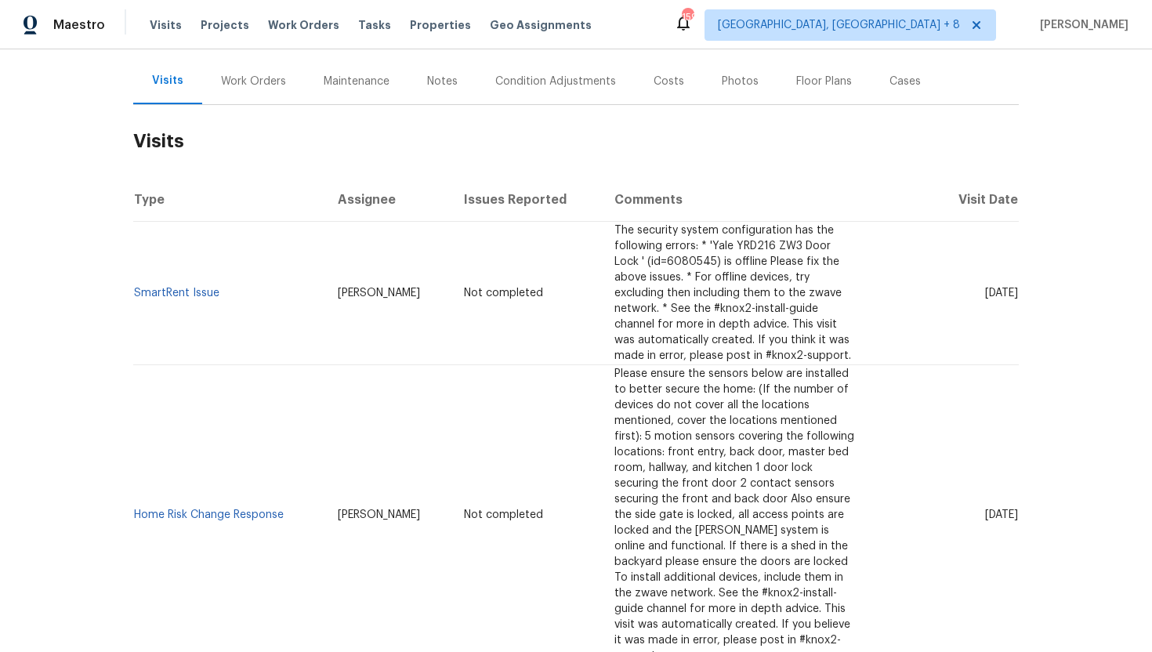
scroll to position [217, 0]
